Goal: Transaction & Acquisition: Purchase product/service

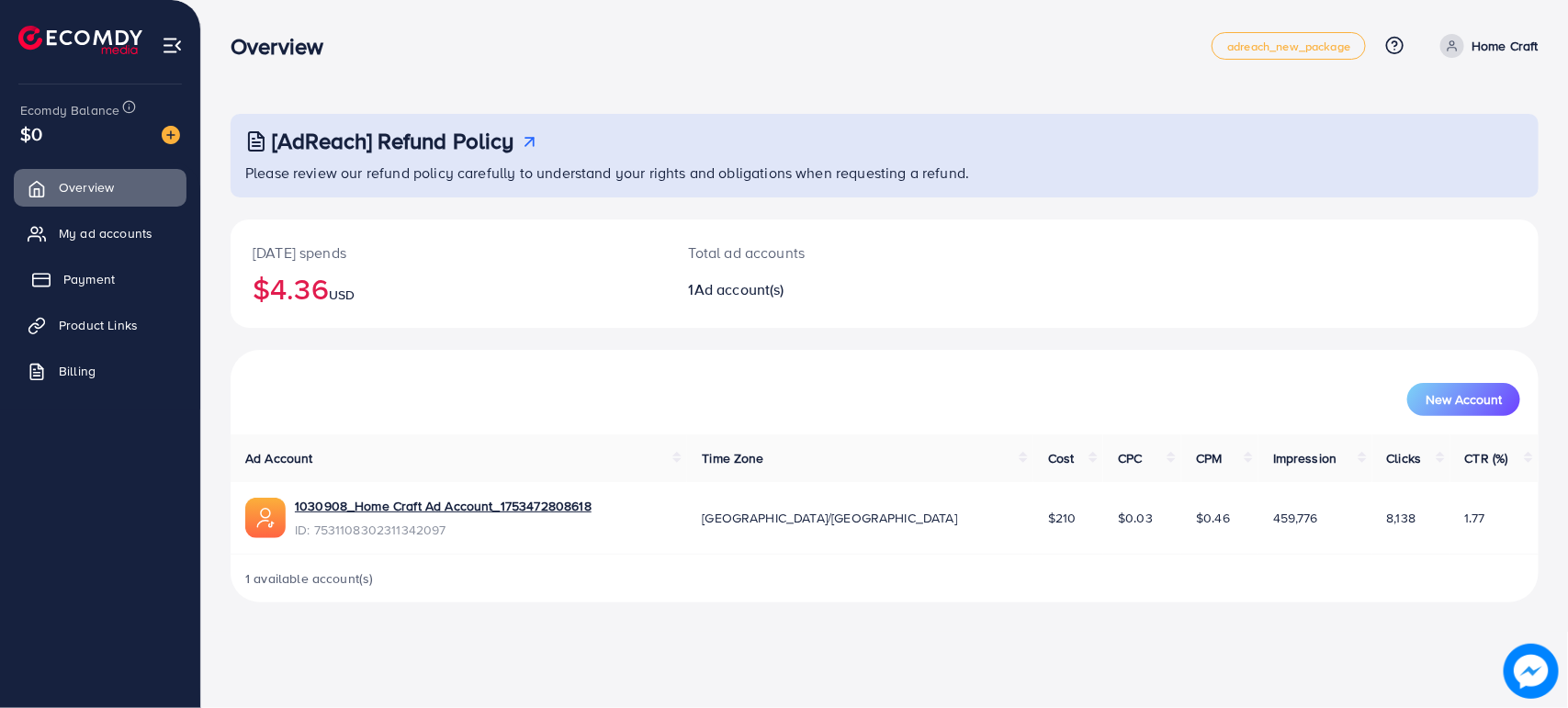
click at [87, 267] on link "Payment" at bounding box center [100, 279] width 173 height 37
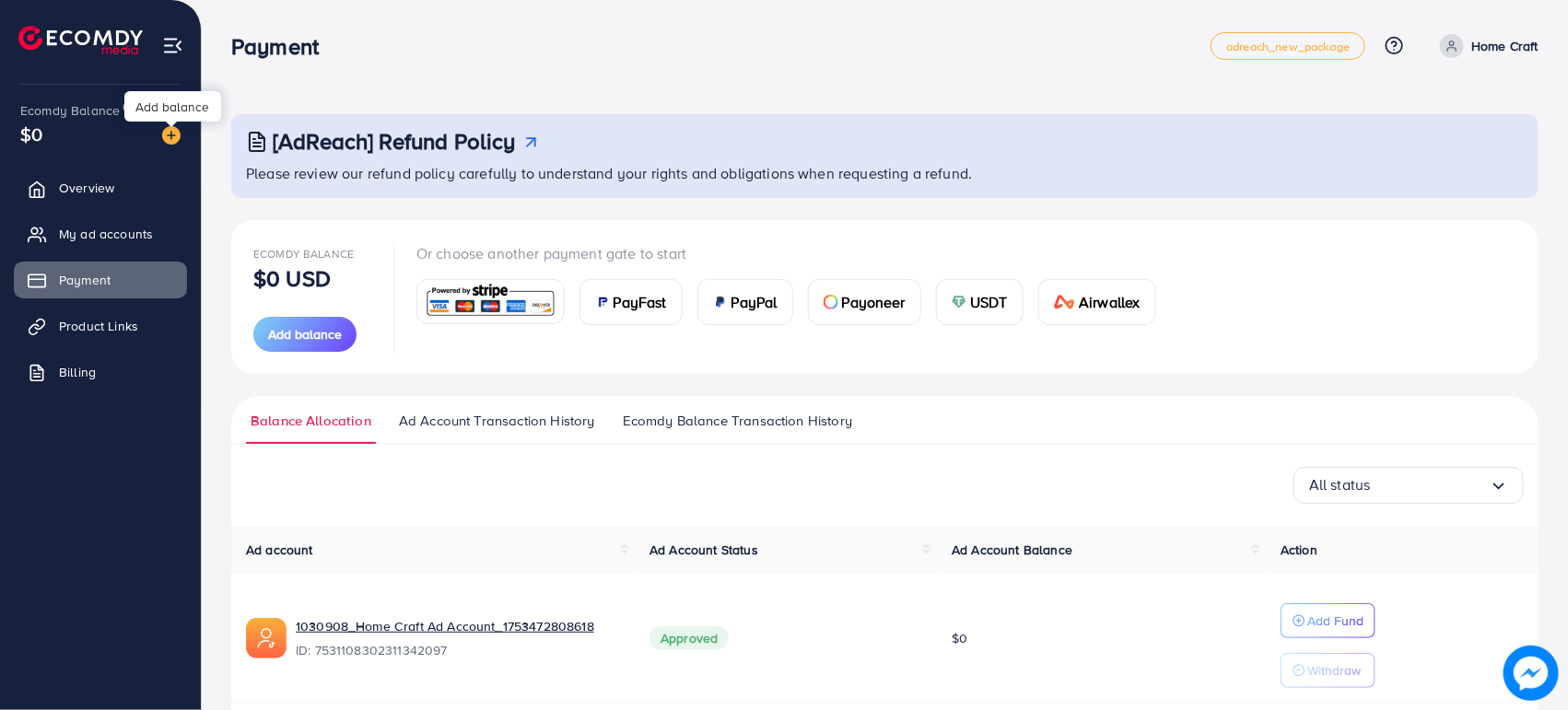
click at [164, 131] on img at bounding box center [171, 135] width 19 height 19
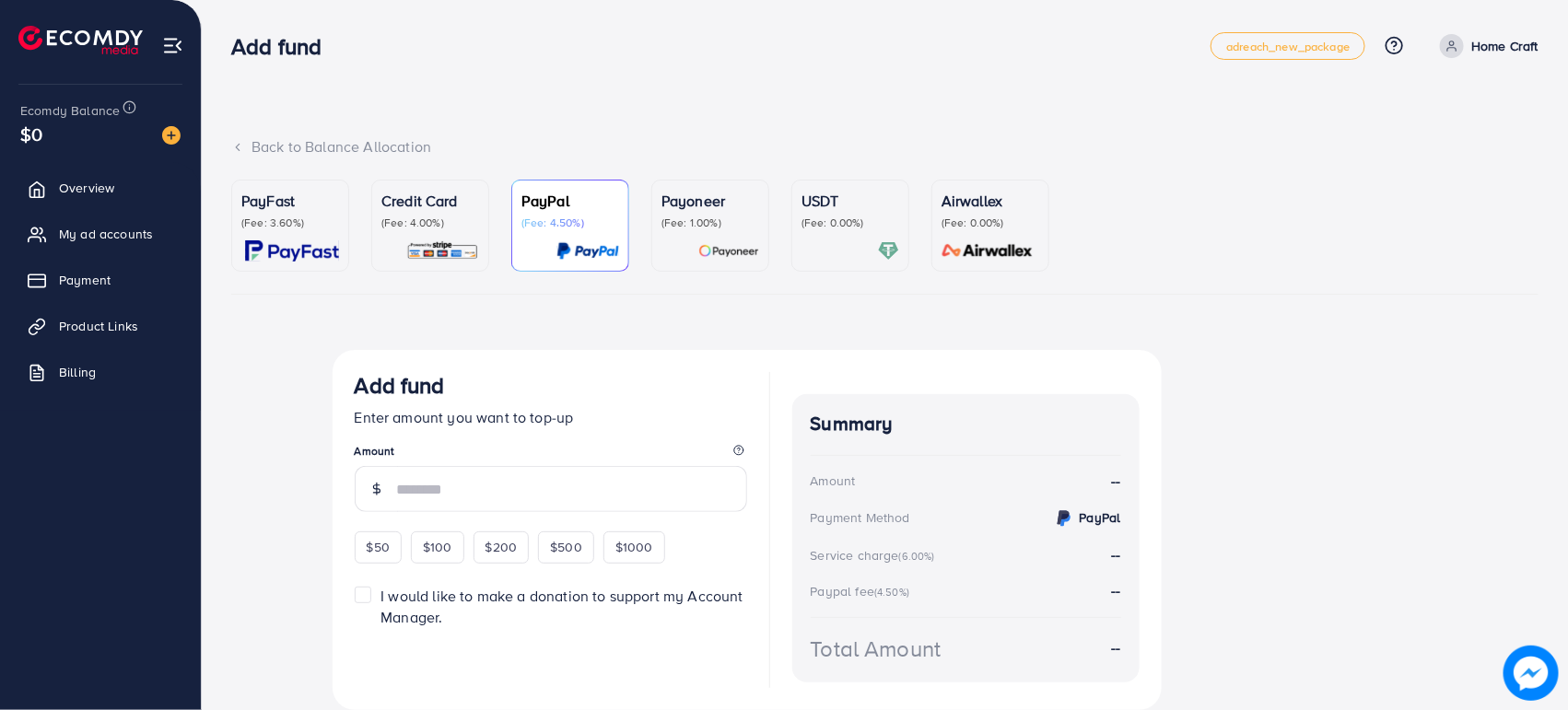
click at [710, 236] on div "Payoneer (Fee: 1.00%)" at bounding box center [710, 226] width 98 height 72
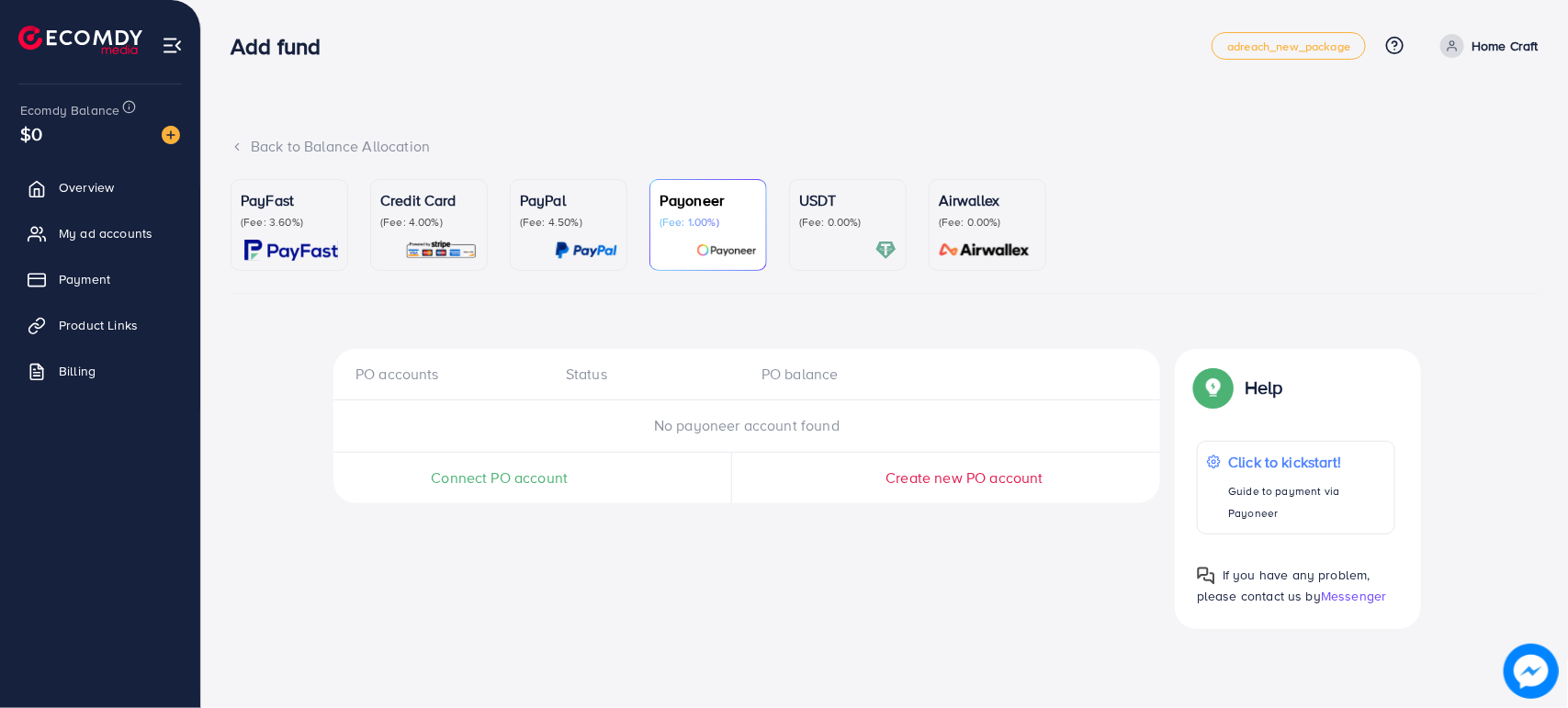
click at [540, 484] on span "Connect PO account" at bounding box center [499, 477] width 137 height 21
click at [286, 209] on p "PayFast" at bounding box center [290, 200] width 97 height 22
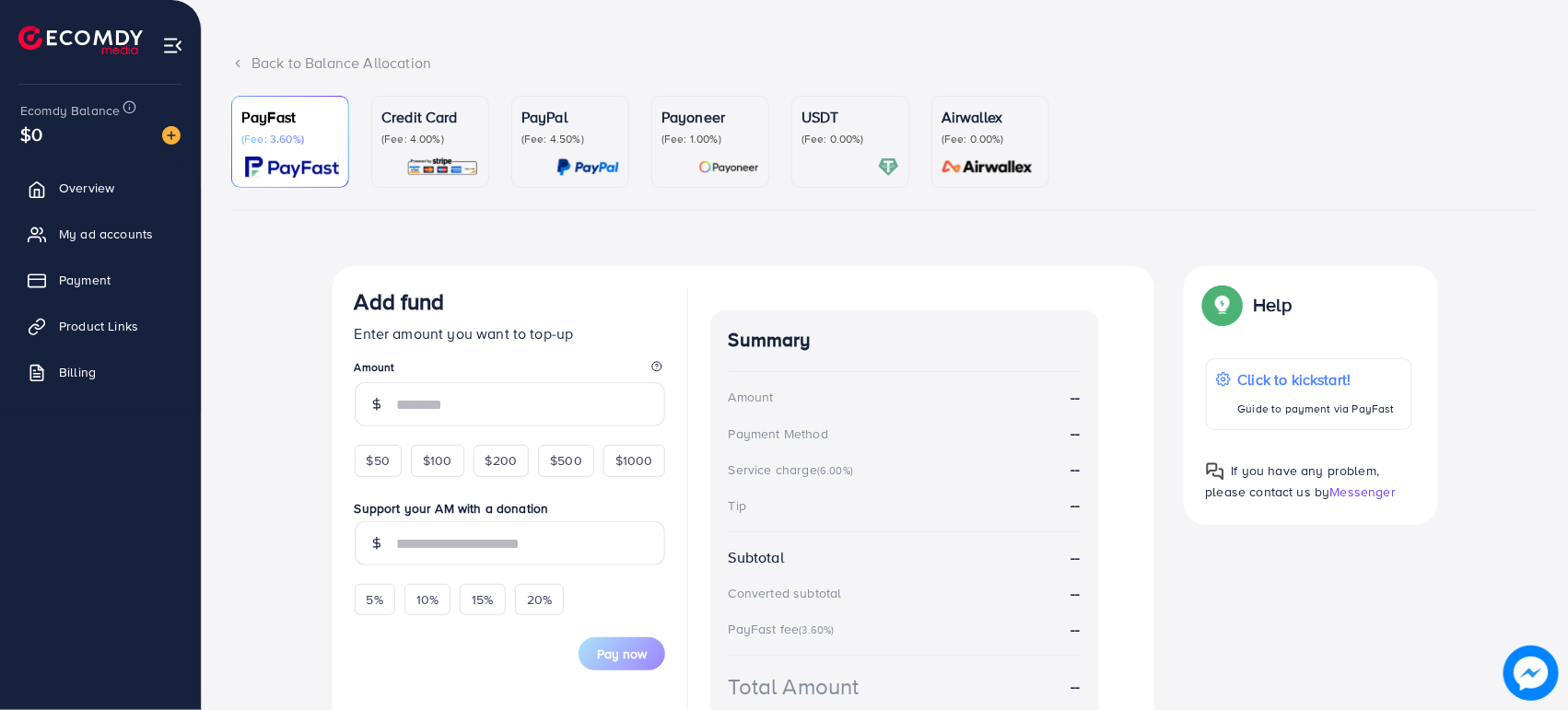
scroll to position [115, 0]
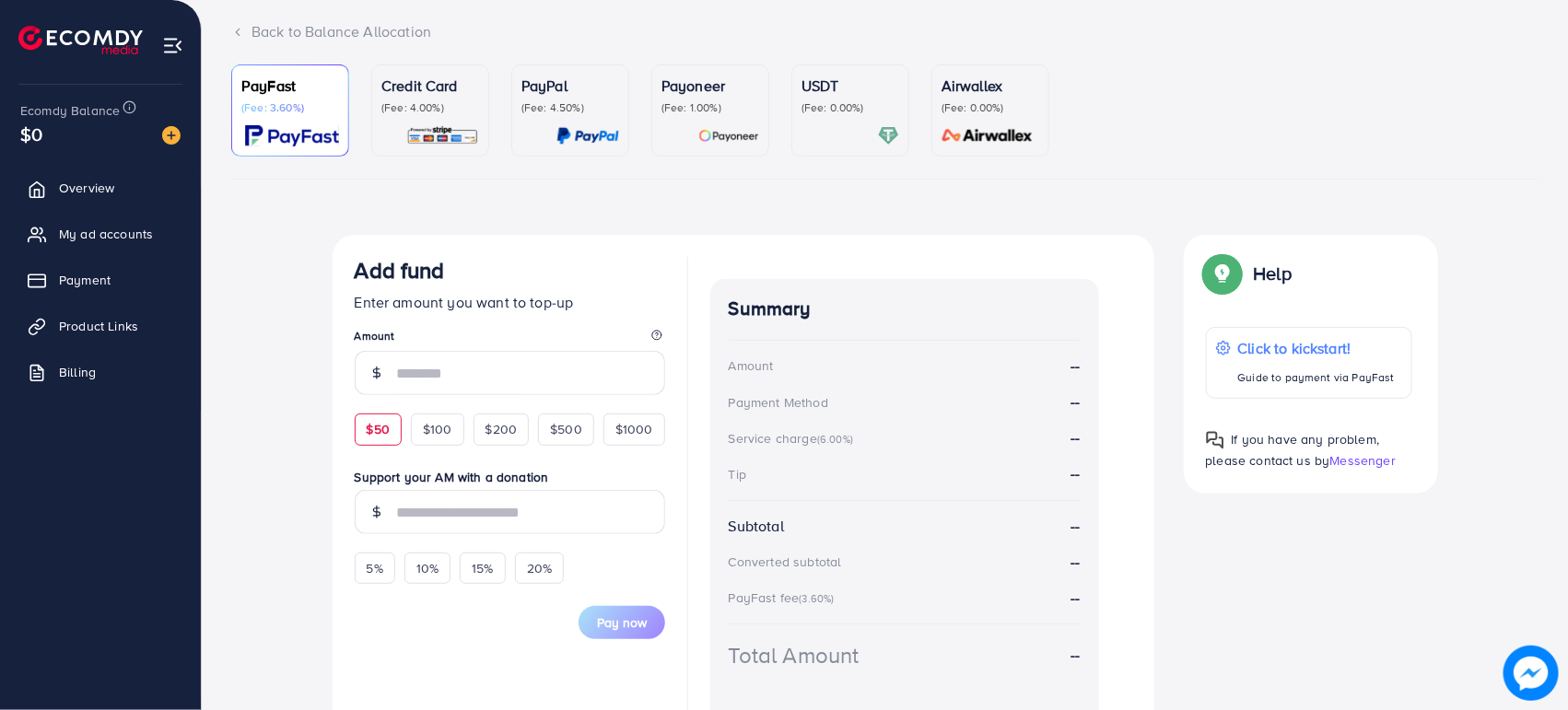
click at [392, 436] on div "$50" at bounding box center [378, 429] width 47 height 31
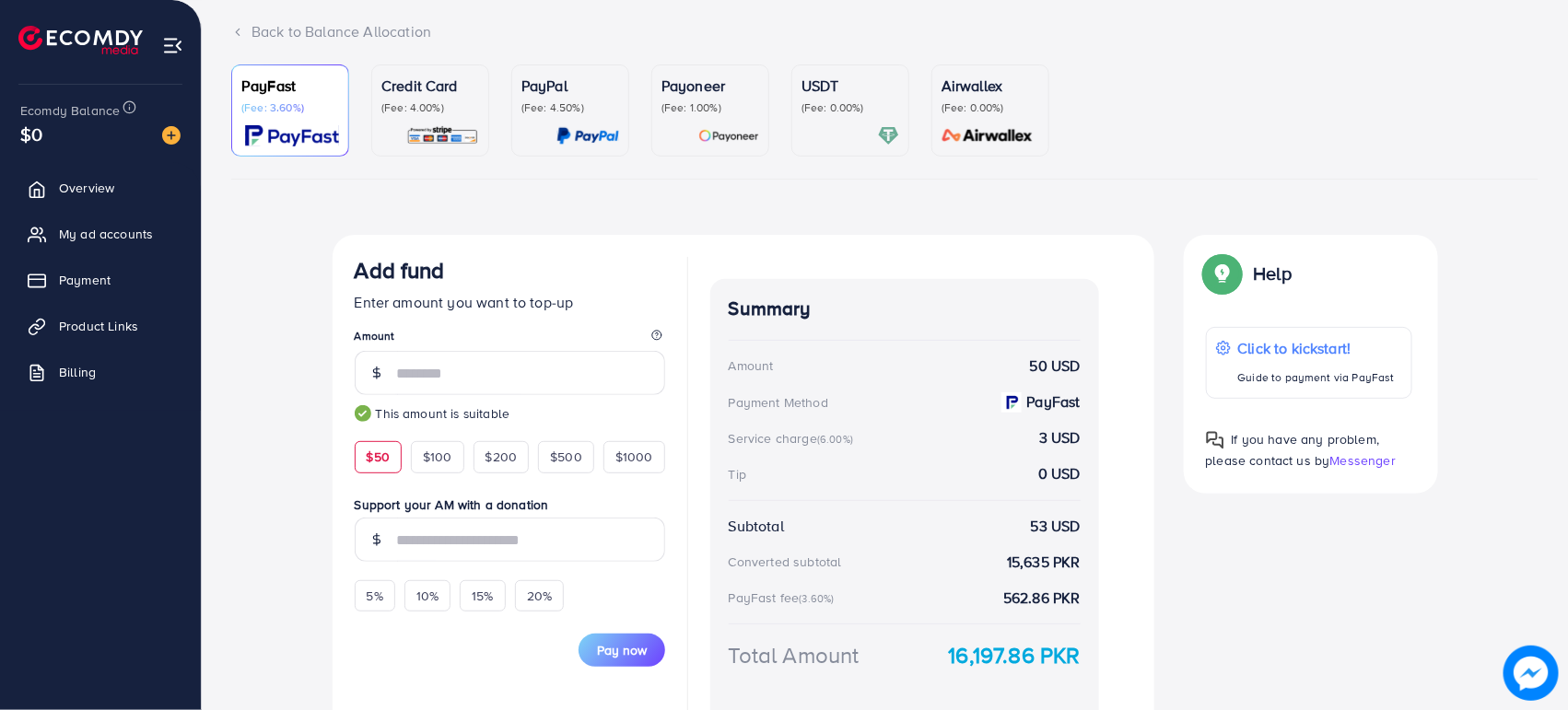
click at [256, 413] on div "Currency Code: Merchant ID: Merchant Name: Token: Success URL: Failure URL: Che…" at bounding box center [884, 502] width 1307 height 536
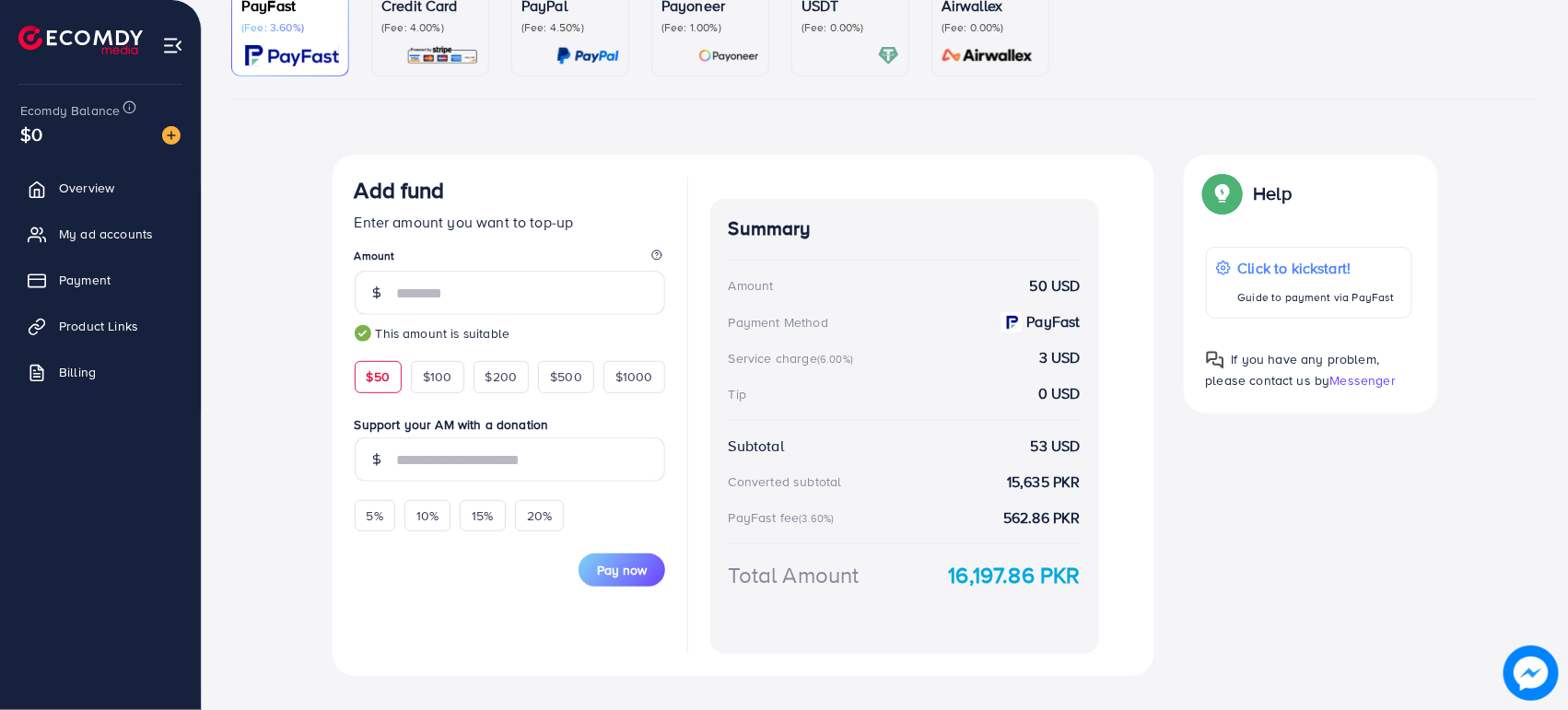
scroll to position [228, 0]
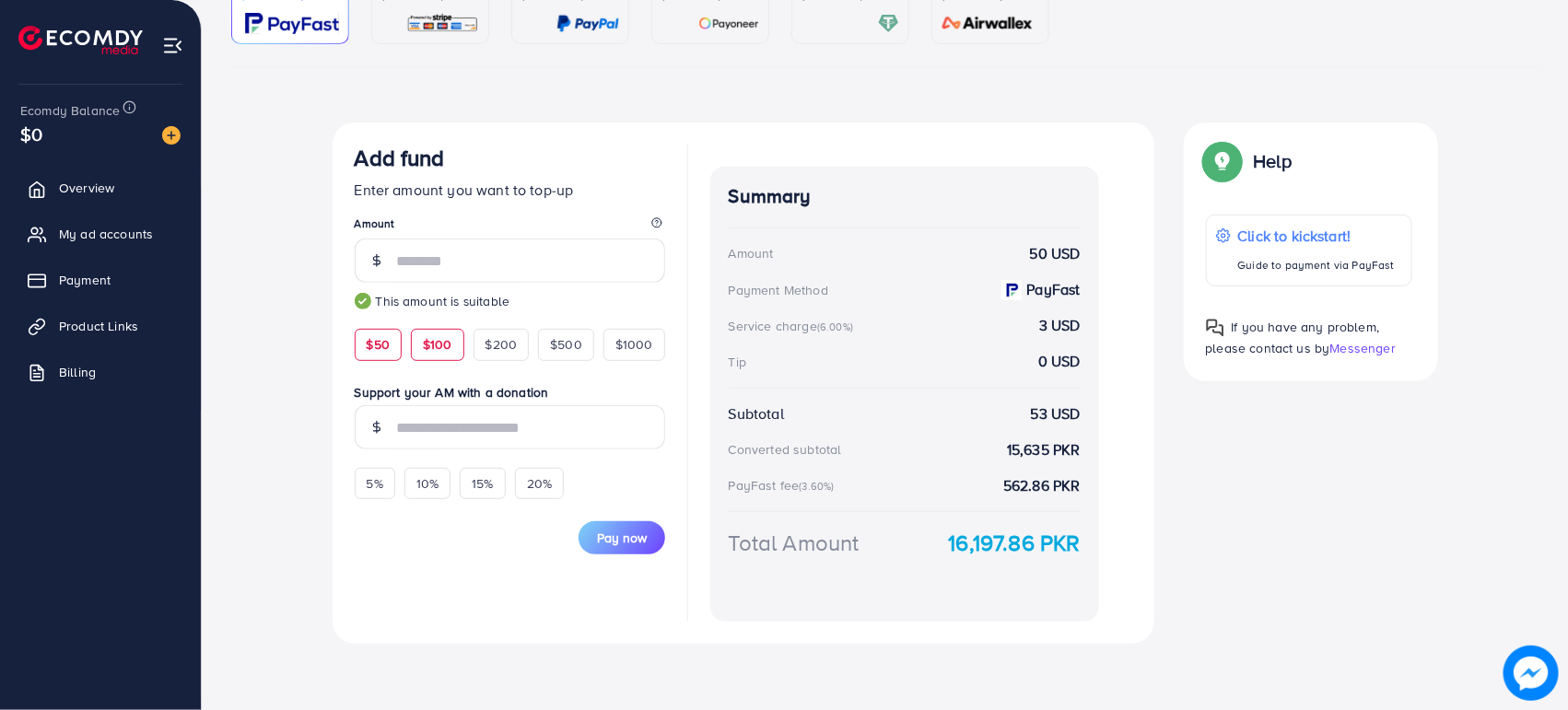
click at [429, 347] on span "$100" at bounding box center [438, 344] width 30 height 19
click at [388, 341] on span "$50" at bounding box center [378, 344] width 23 height 19
click at [427, 342] on span "$100" at bounding box center [438, 344] width 30 height 19
click at [383, 342] on span "$50" at bounding box center [378, 344] width 23 height 19
type input "**"
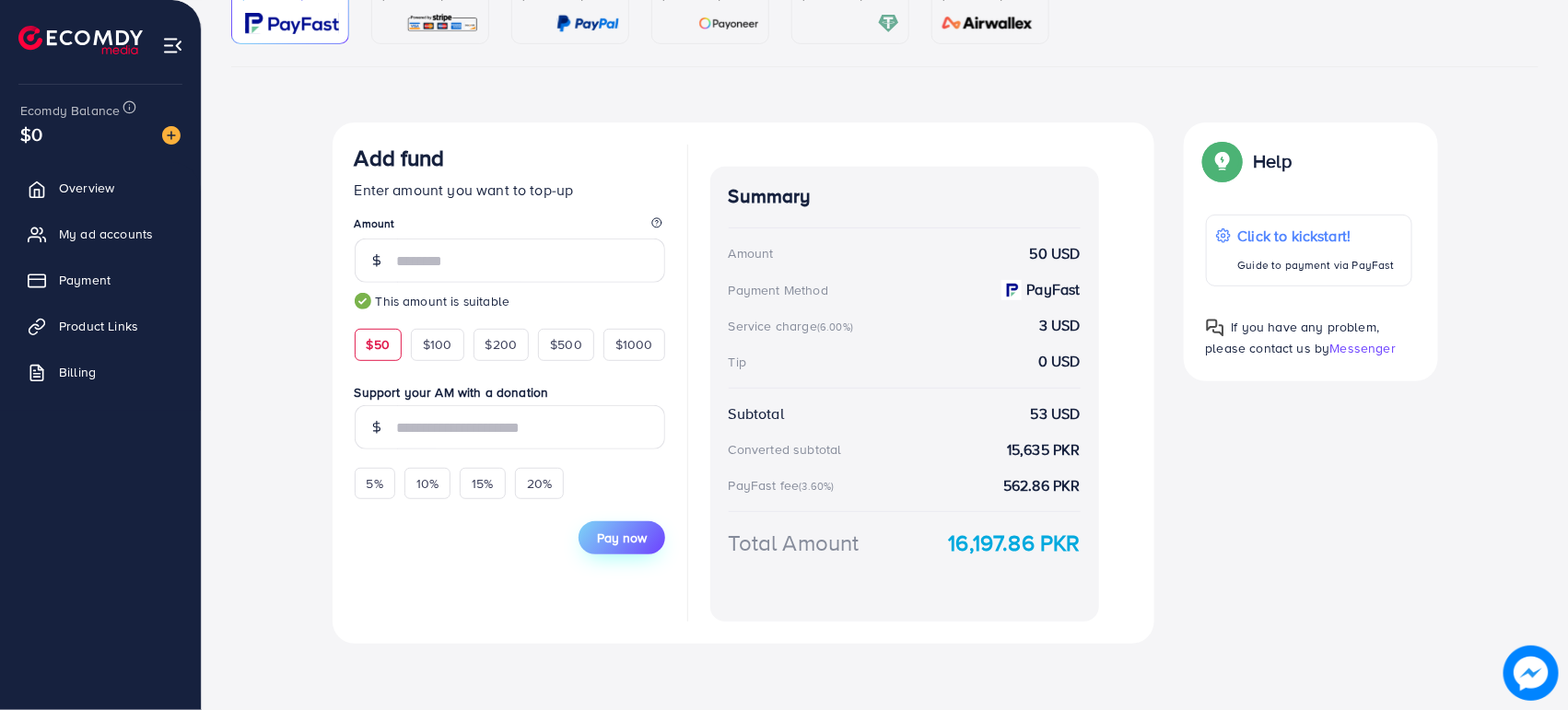
click at [657, 534] on button "Pay now" at bounding box center [622, 537] width 87 height 33
click at [610, 542] on span "Pay now" at bounding box center [622, 538] width 50 height 19
click at [610, 541] on span "Pay now" at bounding box center [622, 538] width 50 height 19
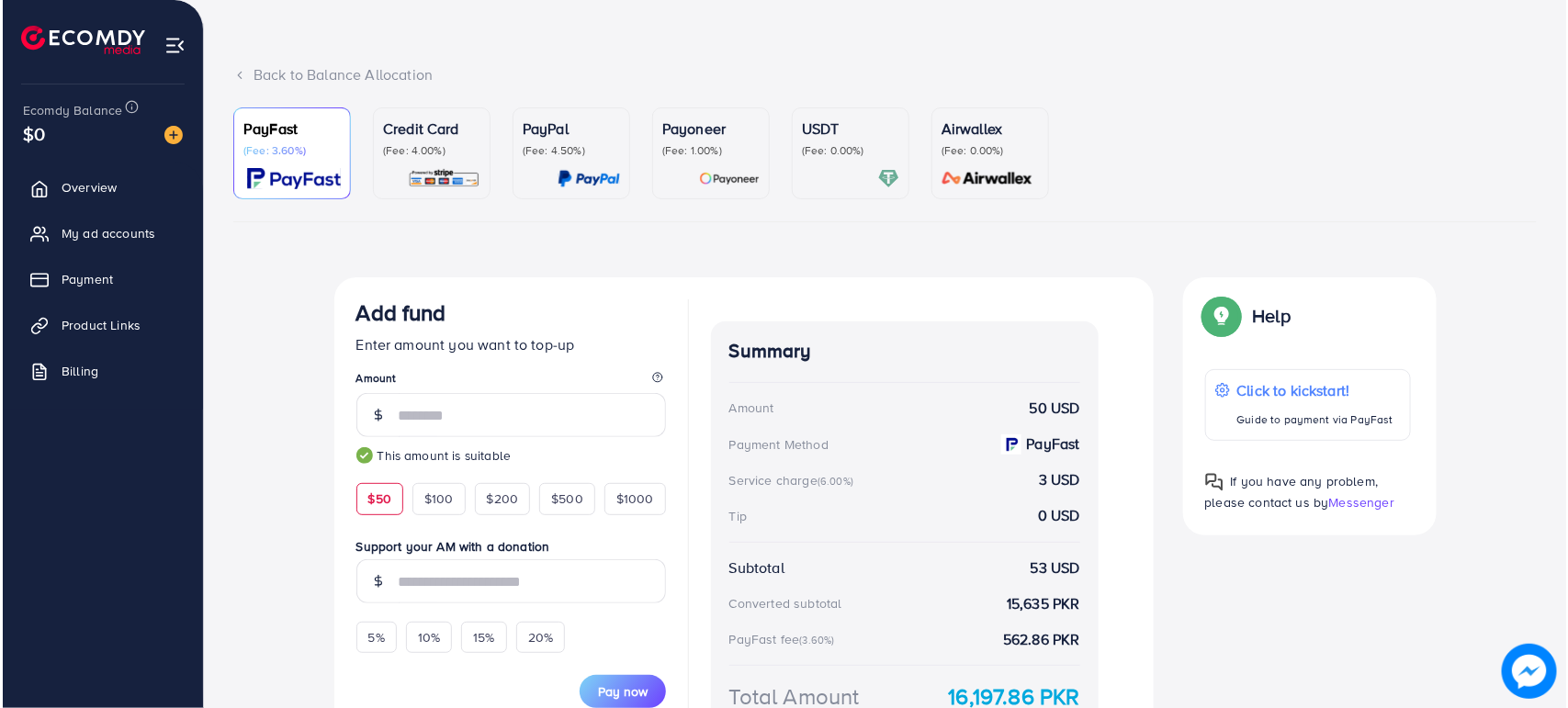
scroll to position [0, 0]
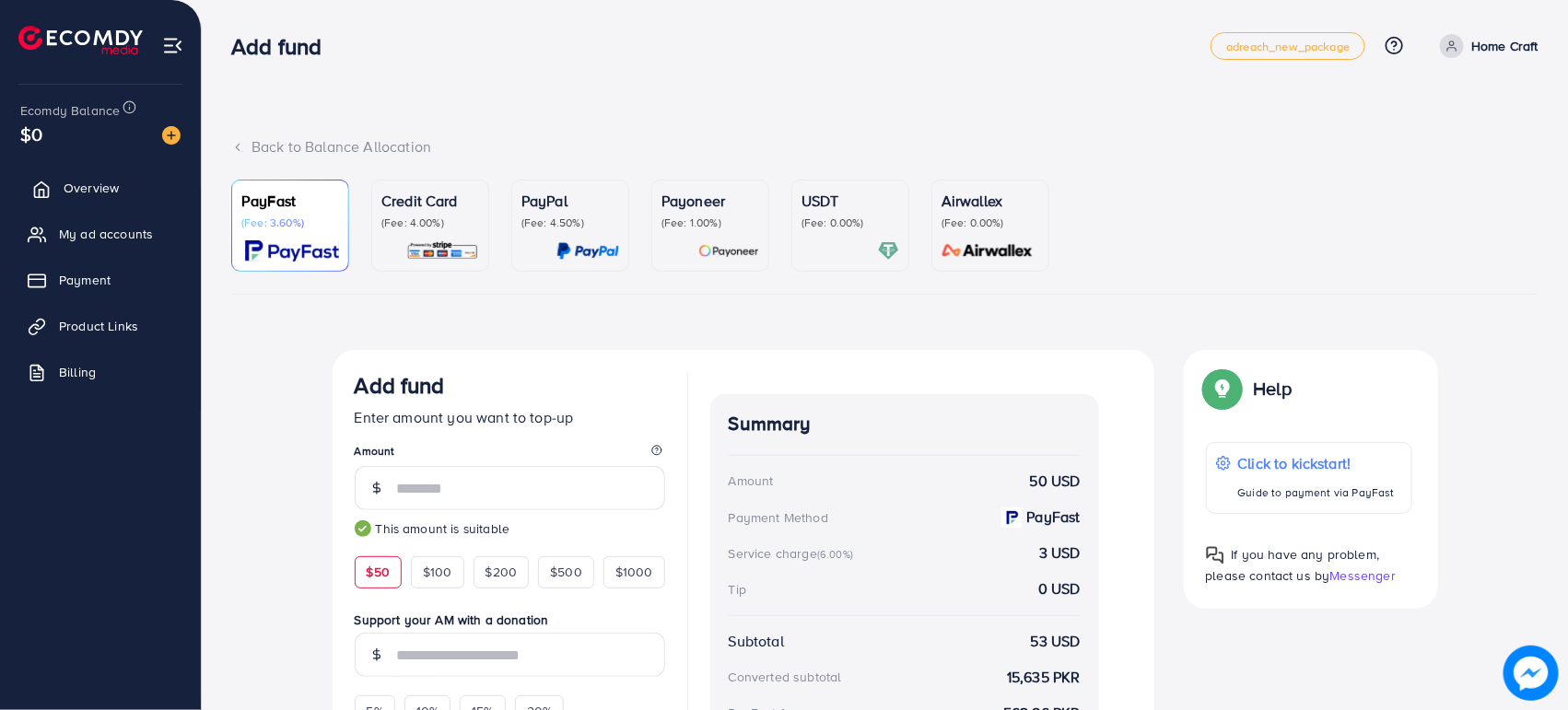
click at [122, 199] on link "Overview" at bounding box center [100, 187] width 173 height 37
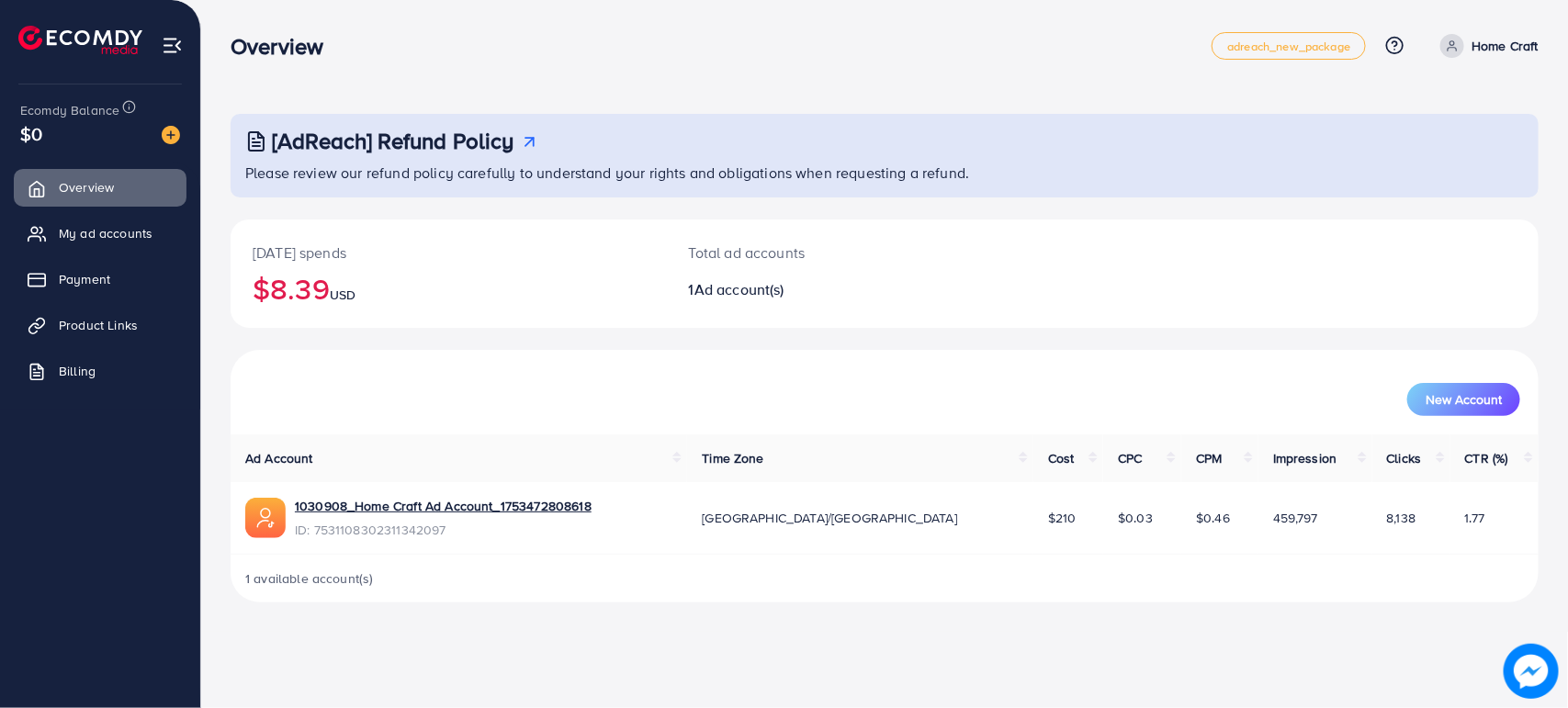
click at [534, 377] on div "New Account" at bounding box center [885, 392] width 1301 height 48
click at [540, 507] on link "1030908_Home Craft Ad Account_1753472808618" at bounding box center [442, 506] width 297 height 19
click at [163, 127] on img at bounding box center [171, 135] width 19 height 19
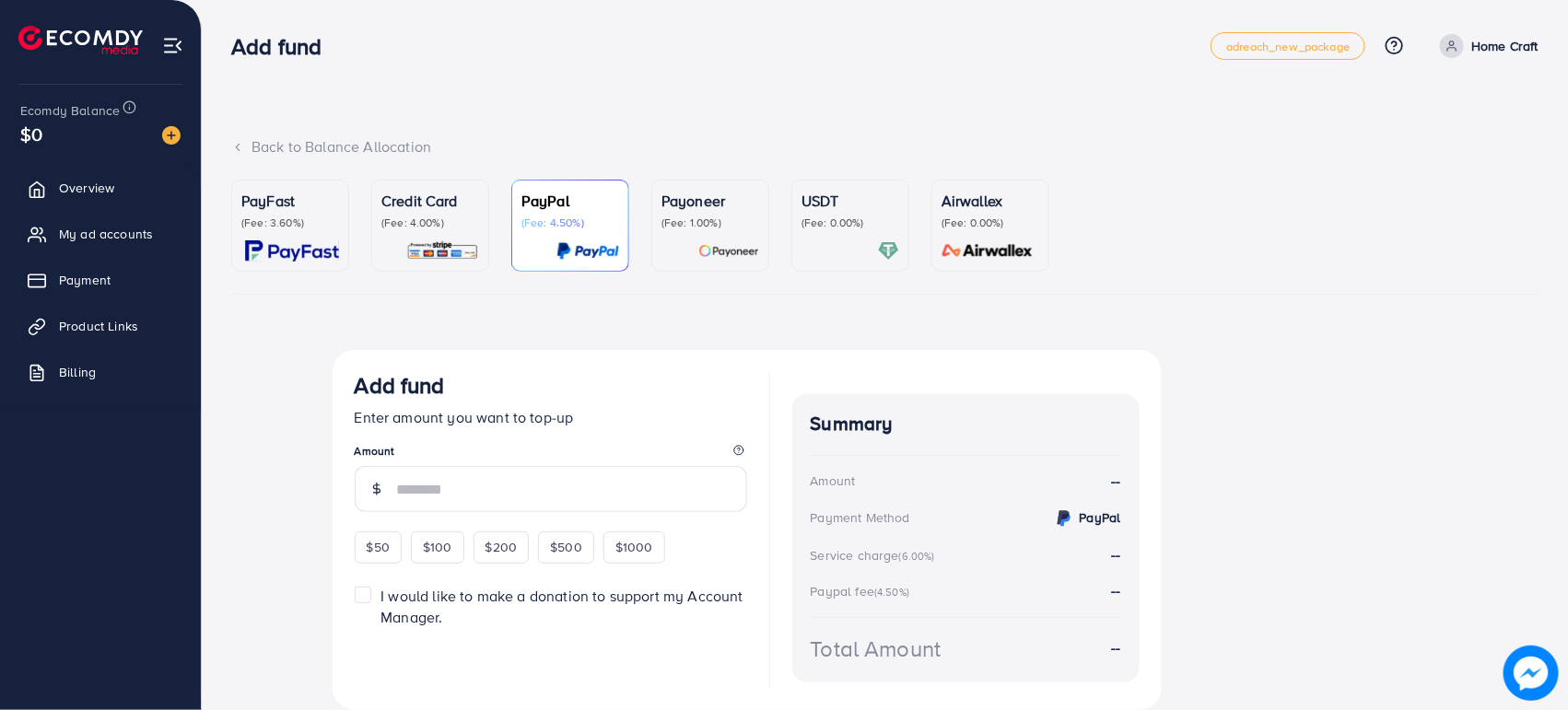
click at [294, 227] on p "(Fee: 3.60%)" at bounding box center [291, 223] width 98 height 15
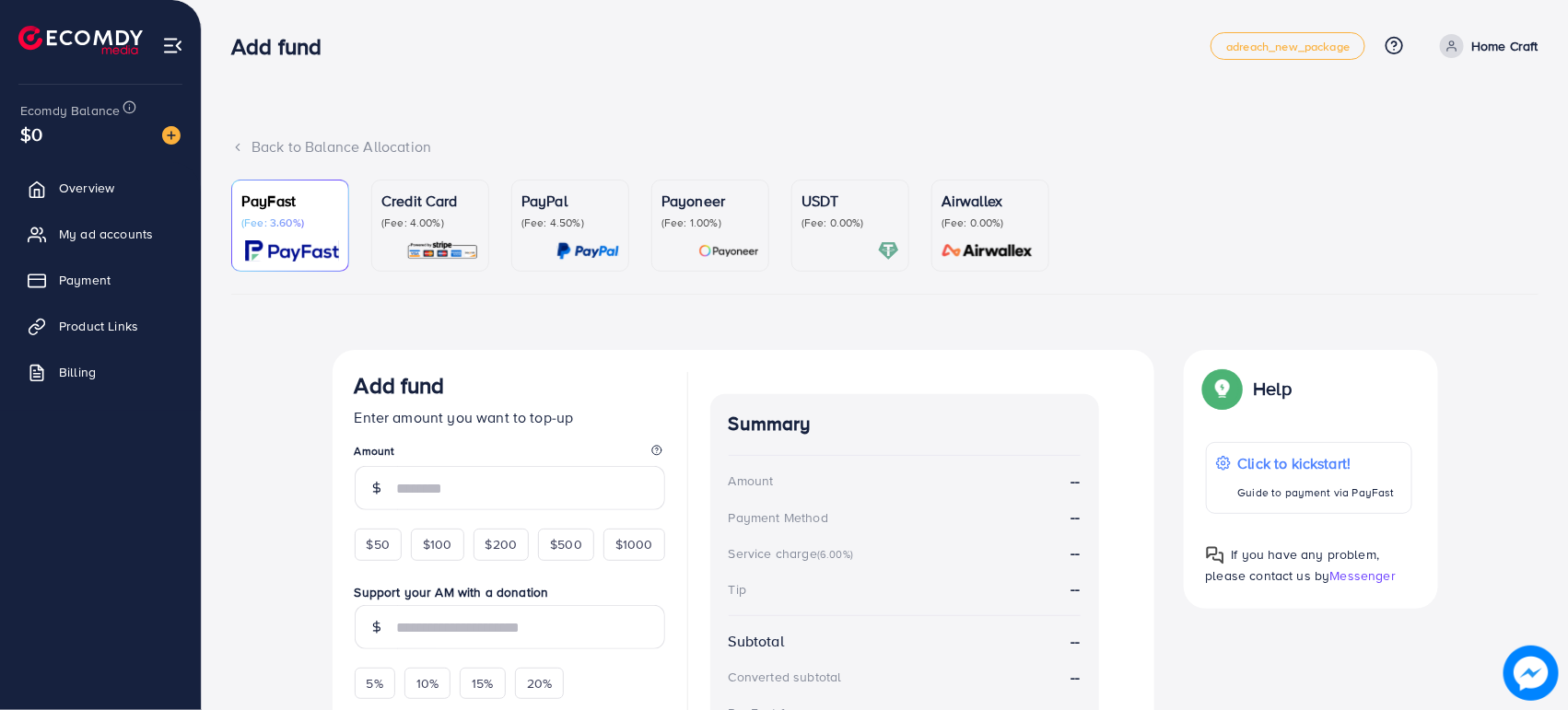
scroll to position [228, 0]
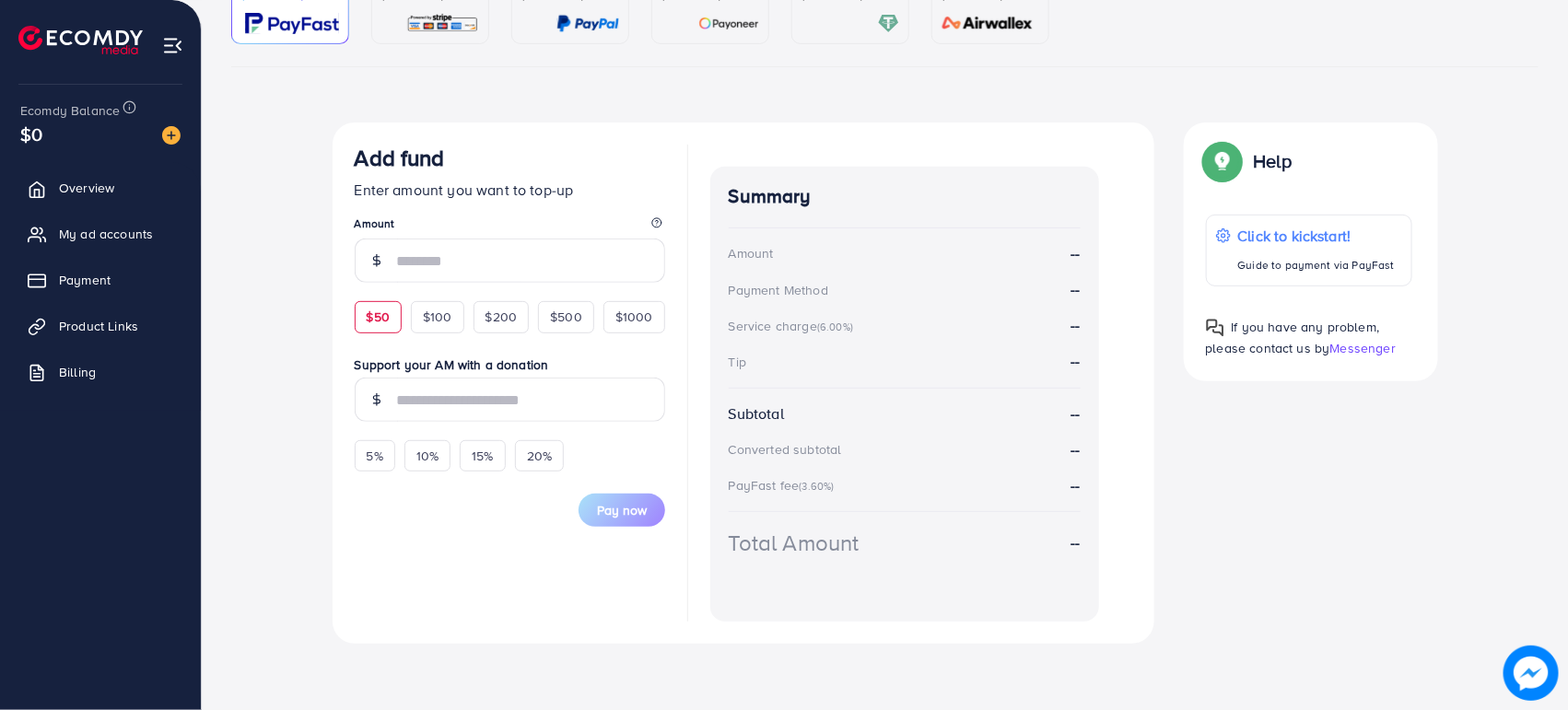
click at [378, 320] on span "$50" at bounding box center [378, 316] width 23 height 19
type input "**"
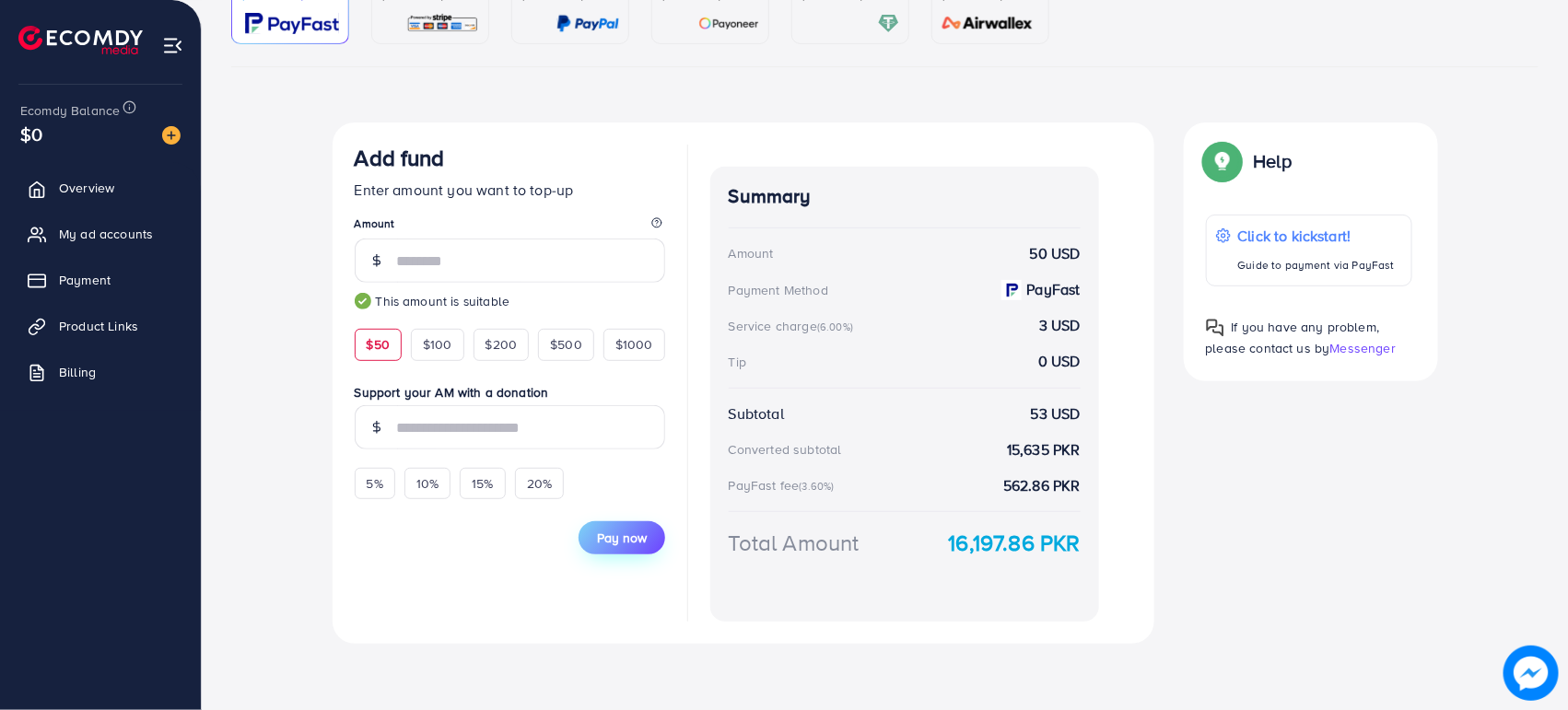
click at [624, 535] on span "Pay now" at bounding box center [622, 538] width 50 height 19
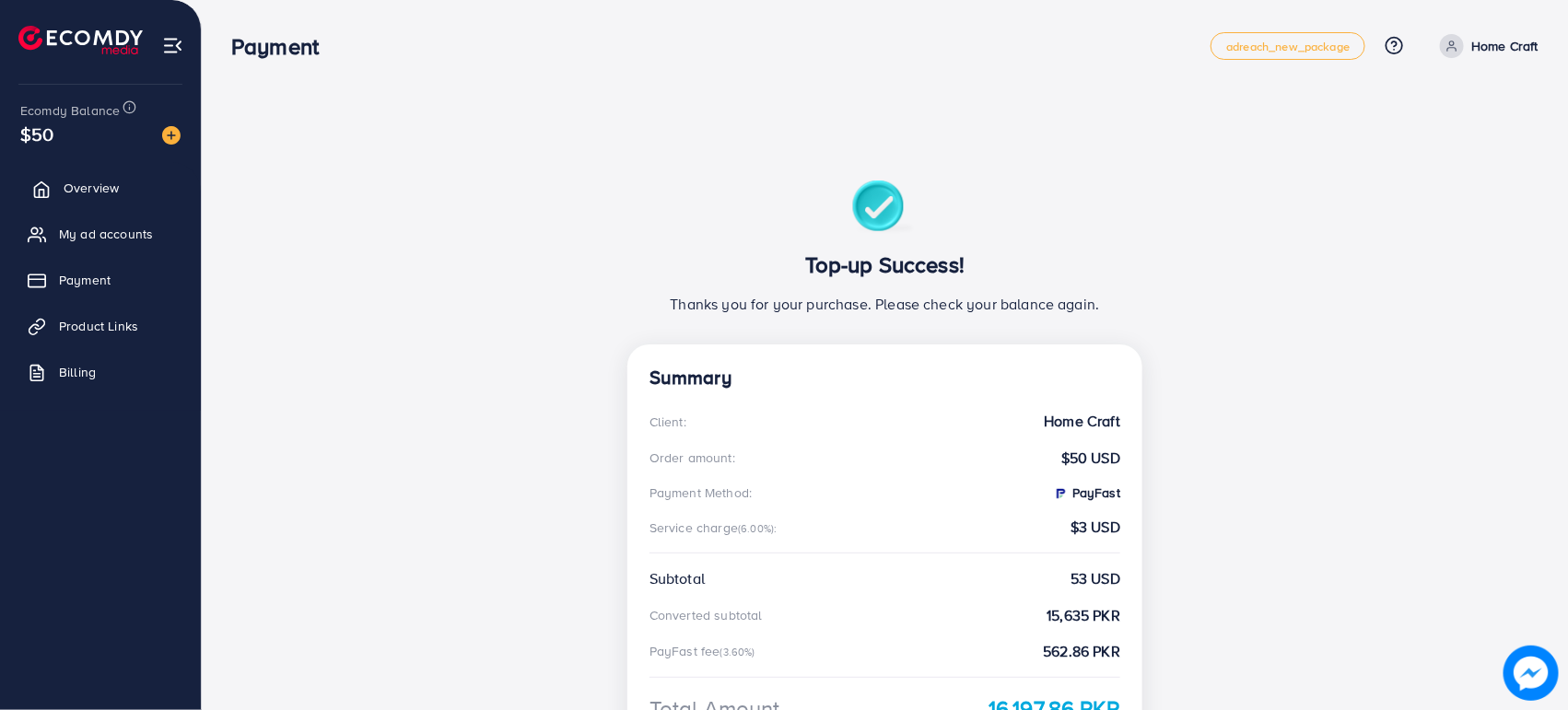
click at [101, 200] on link "Overview" at bounding box center [100, 187] width 173 height 37
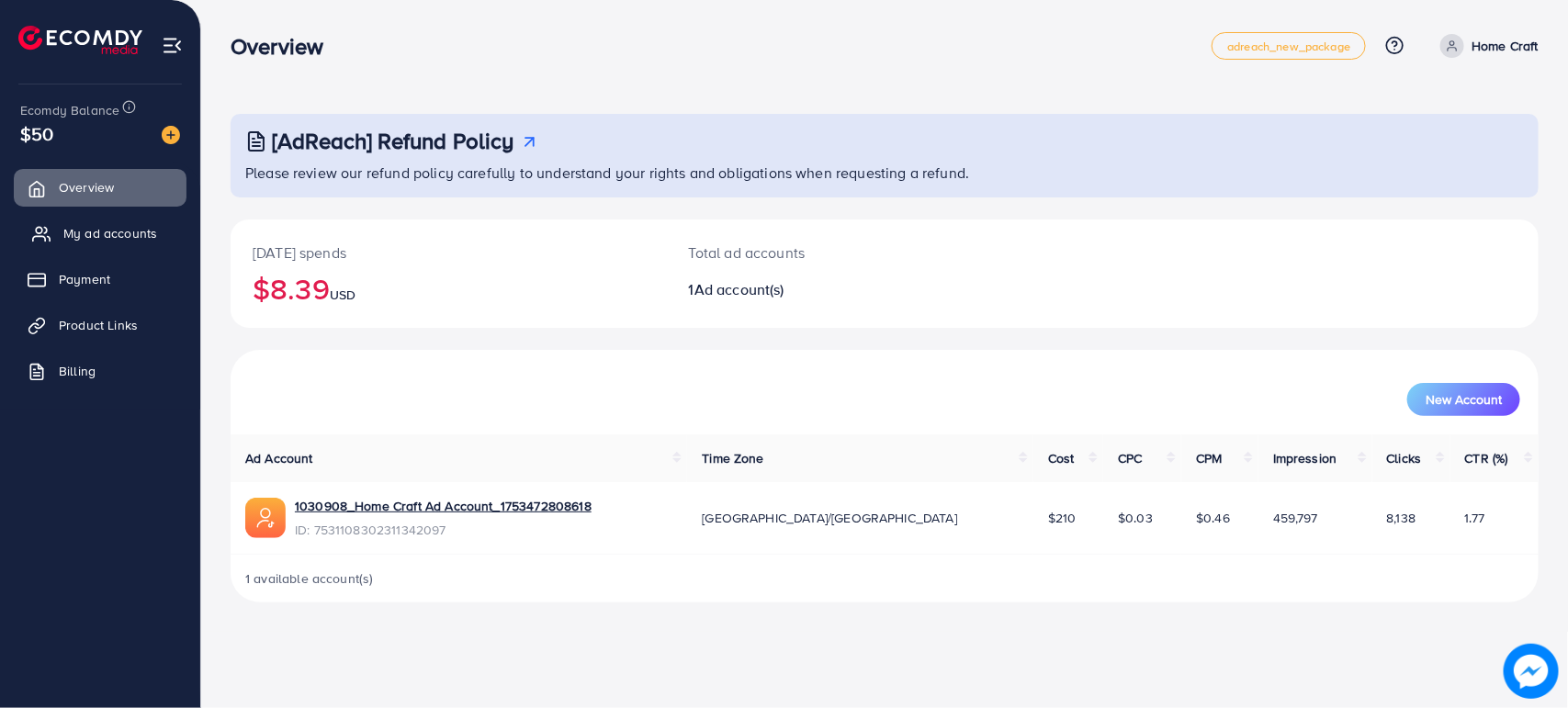
click at [112, 228] on span "My ad accounts" at bounding box center [110, 233] width 93 height 19
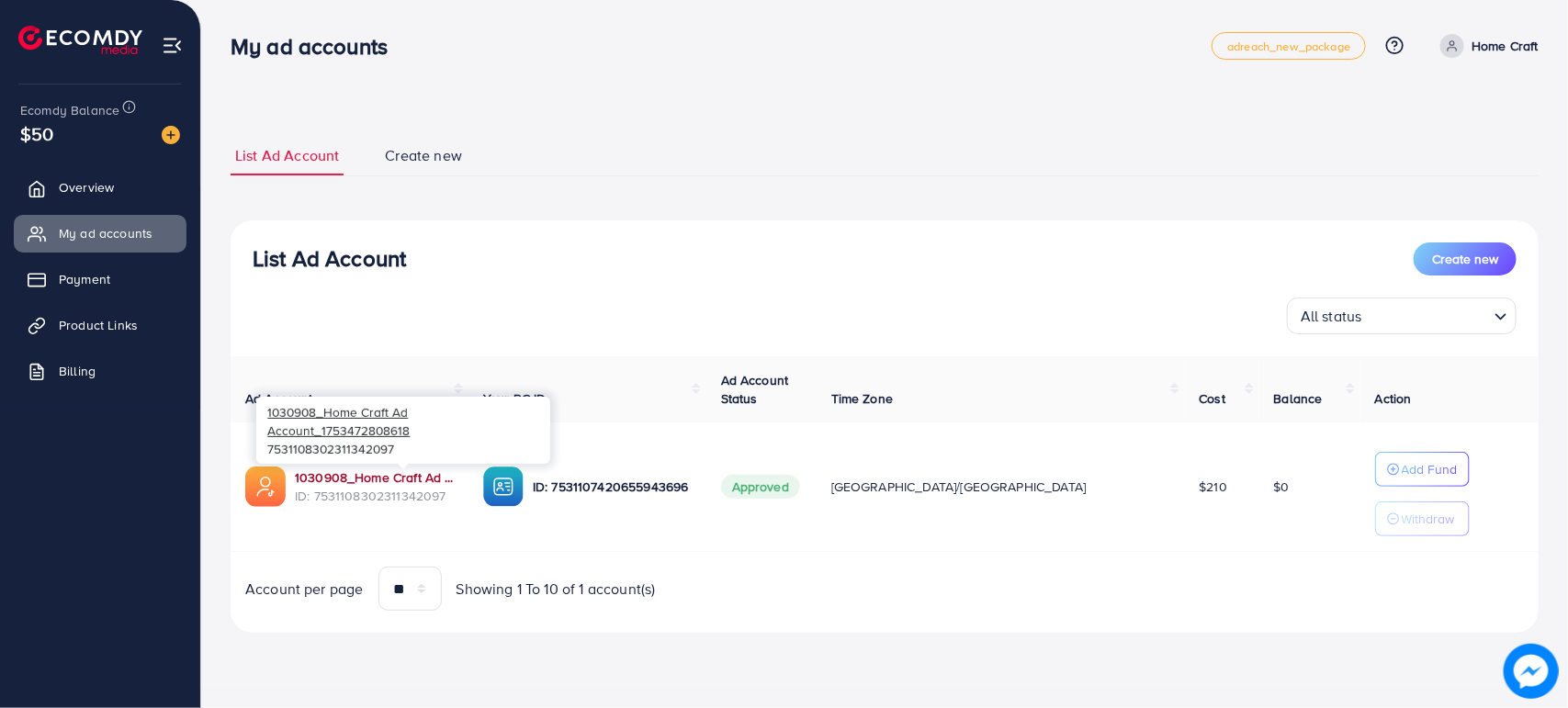
click at [454, 476] on link "1030908_Home Craft Ad Account_1753472808618" at bounding box center [374, 477] width 159 height 19
